Goal: Information Seeking & Learning: Learn about a topic

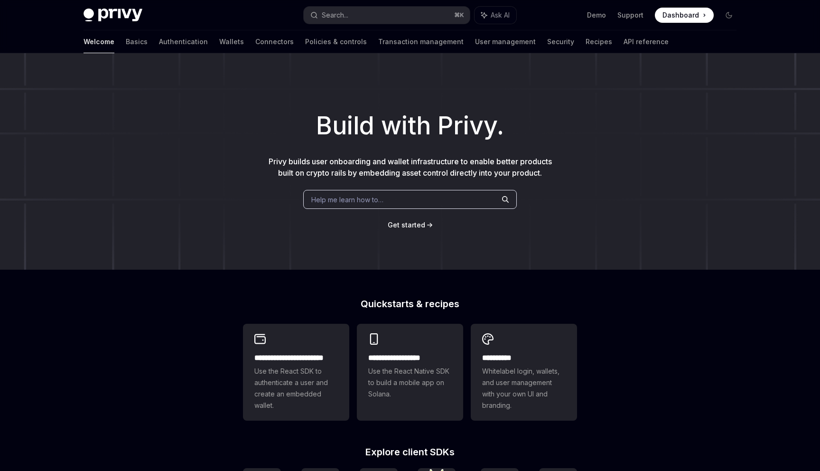
click at [129, 10] on img at bounding box center [113, 15] width 59 height 13
type textarea "*"
click at [693, 19] on span at bounding box center [684, 15] width 59 height 15
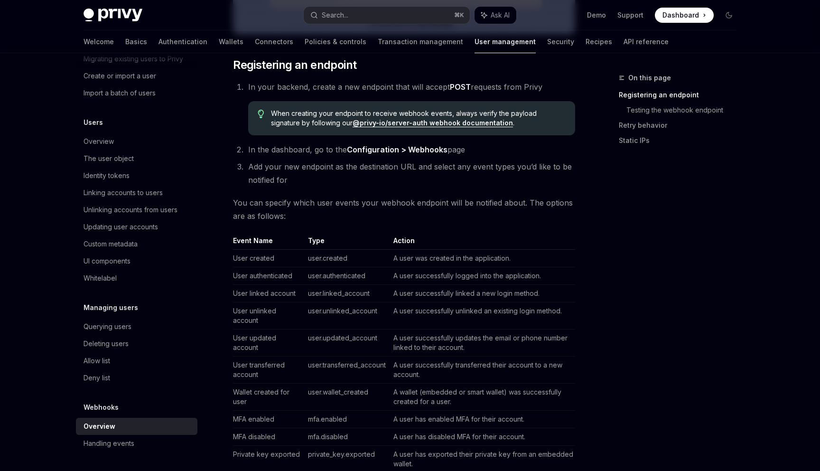
scroll to position [598, 0]
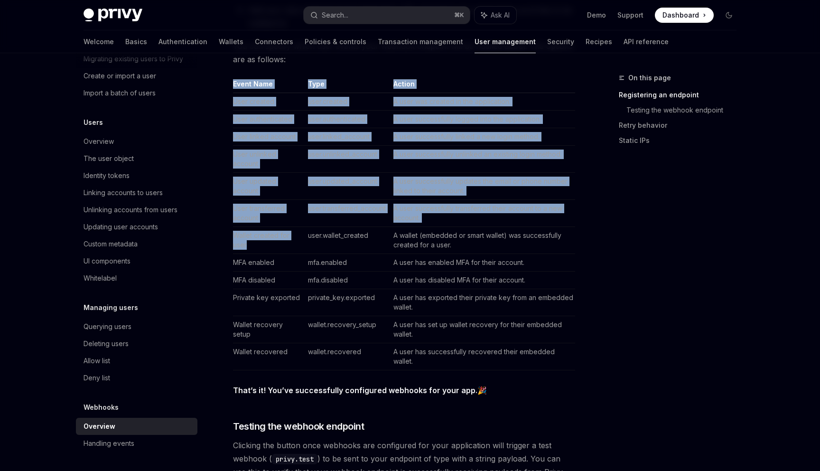
drag, startPoint x: 234, startPoint y: 83, endPoint x: 292, endPoint y: 251, distance: 177.3
click at [292, 251] on table "Event Name Type Action User created user.created A user was created in the appl…" at bounding box center [404, 224] width 342 height 291
click at [292, 251] on td "Wallet created for user" at bounding box center [268, 240] width 71 height 27
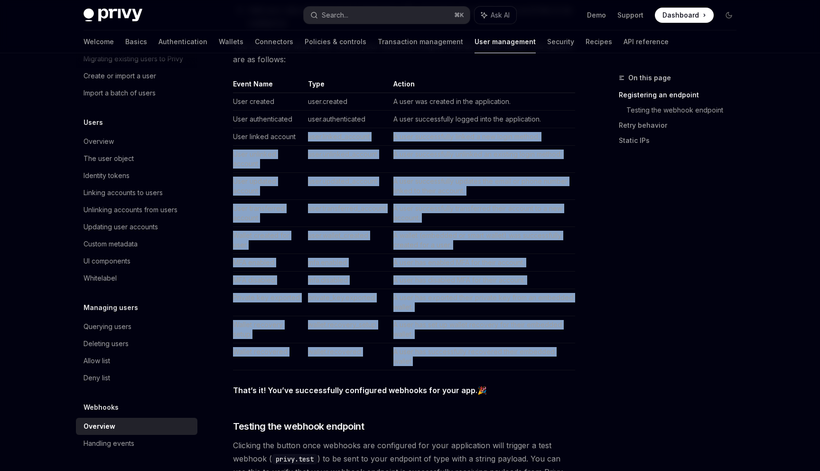
drag, startPoint x: 300, startPoint y: 377, endPoint x: 278, endPoint y: 144, distance: 233.7
click at [278, 144] on div "Webhooks allow you to specify a backend endpoint that Privy will call with a si…" at bounding box center [404, 209] width 342 height 1374
click at [278, 144] on td "User linked account" at bounding box center [268, 137] width 71 height 18
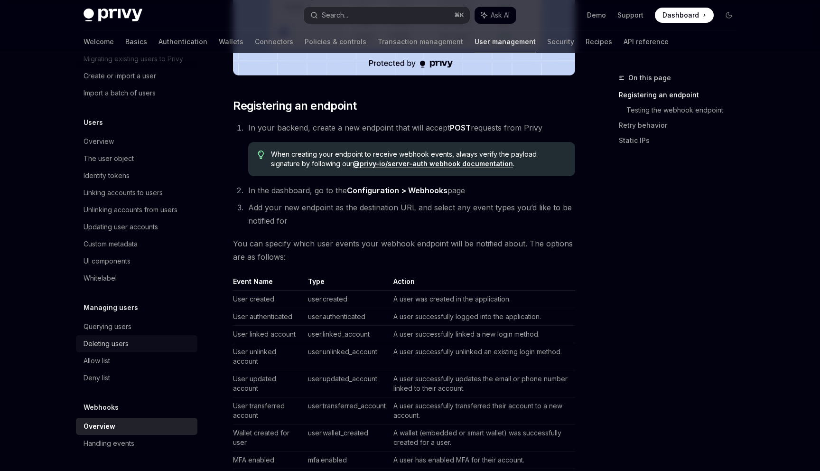
scroll to position [439, 0]
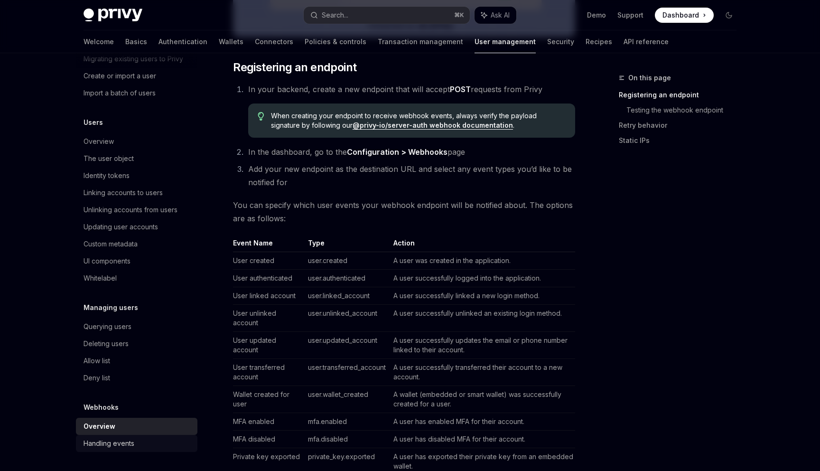
click at [122, 445] on div "Handling events" at bounding box center [109, 443] width 51 height 11
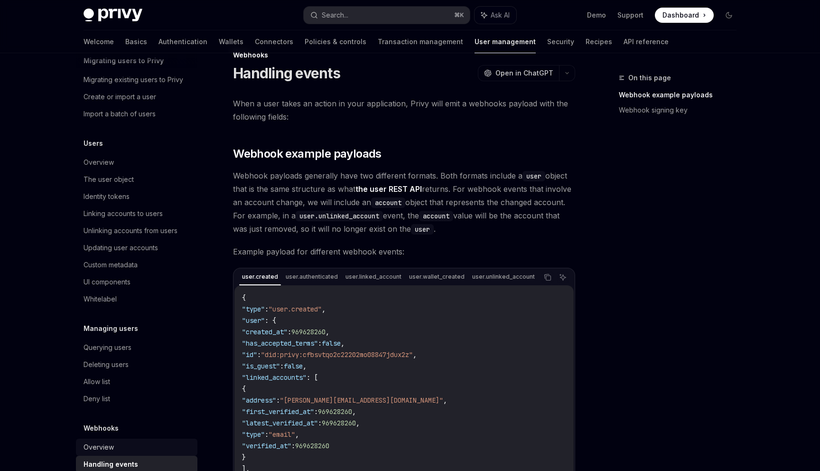
scroll to position [42, 0]
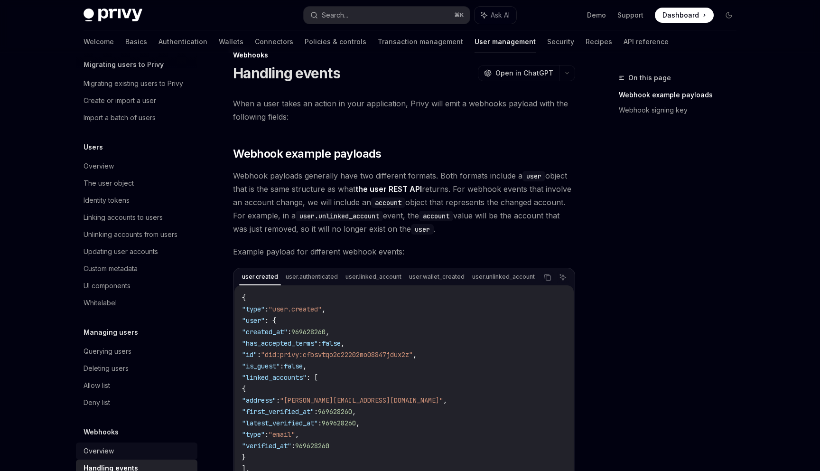
click at [136, 426] on div "Webhooks" at bounding box center [137, 431] width 122 height 11
click at [134, 453] on div "Overview" at bounding box center [138, 450] width 108 height 11
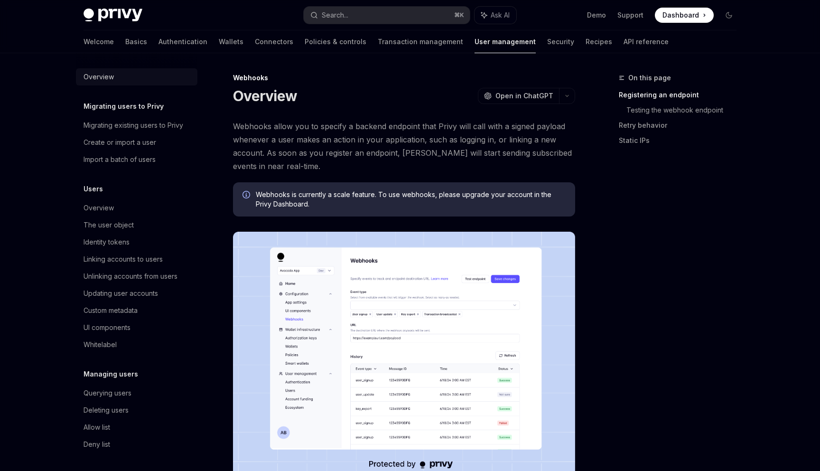
click at [103, 75] on div "Overview" at bounding box center [99, 76] width 30 height 11
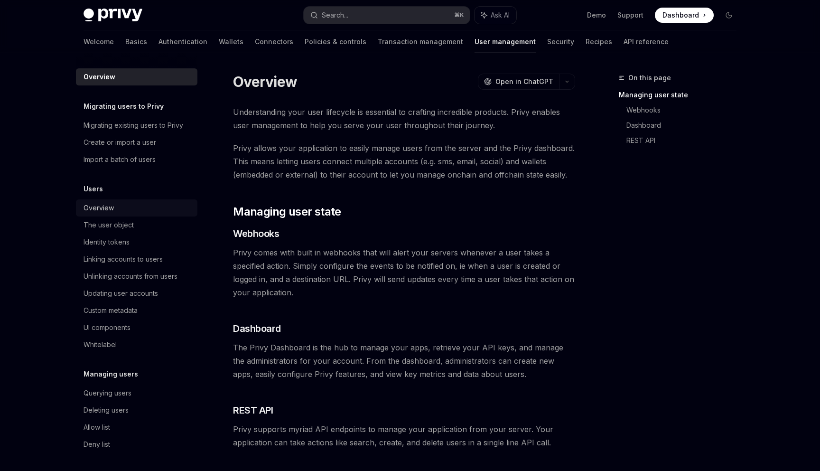
click at [109, 215] on link "Overview" at bounding box center [137, 207] width 122 height 17
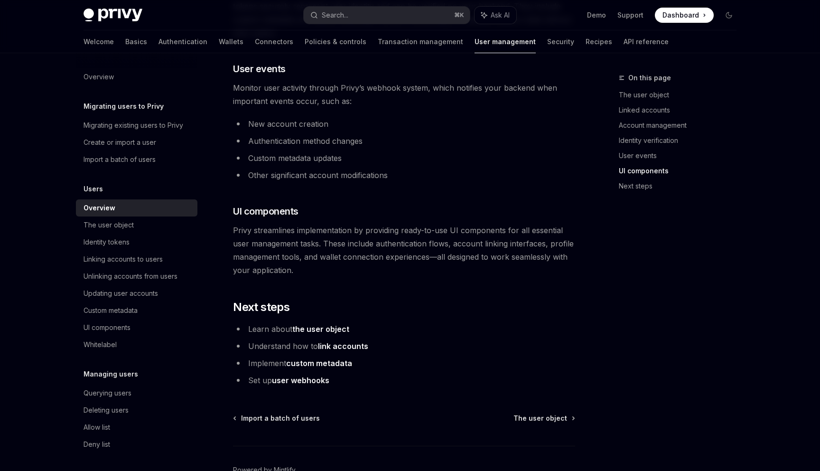
scroll to position [951, 0]
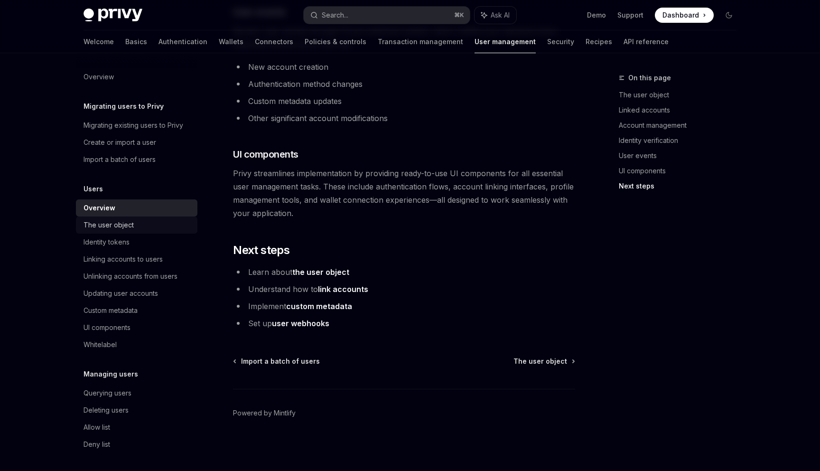
click at [164, 220] on div "The user object" at bounding box center [138, 224] width 108 height 11
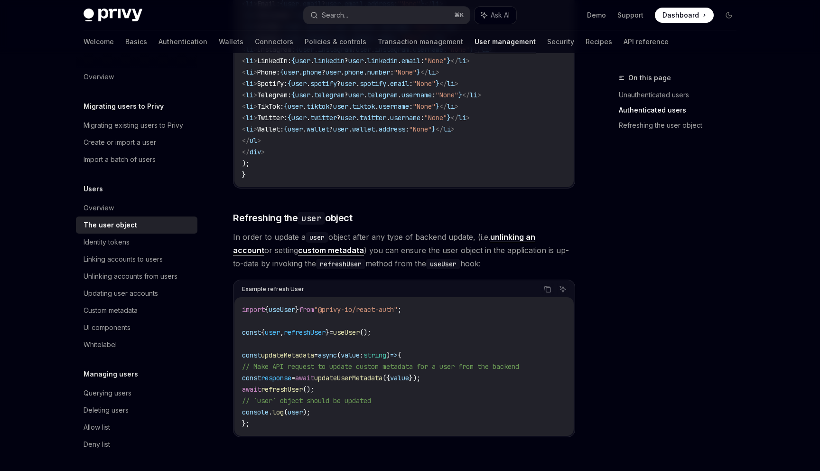
scroll to position [1237, 0]
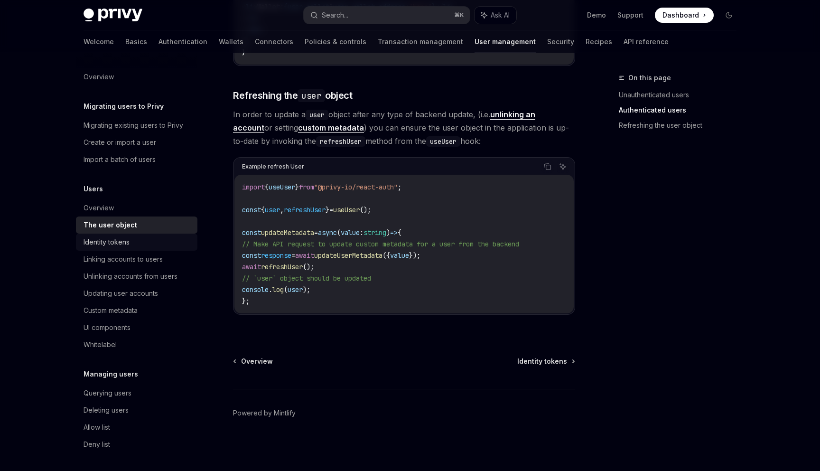
click at [128, 247] on div "Identity tokens" at bounding box center [107, 241] width 46 height 11
type textarea "*"
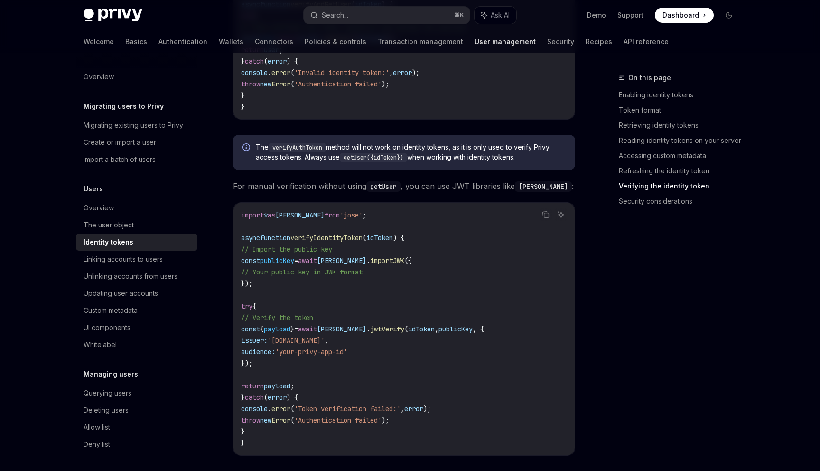
scroll to position [2696, 0]
